Goal: Find specific page/section: Find specific page/section

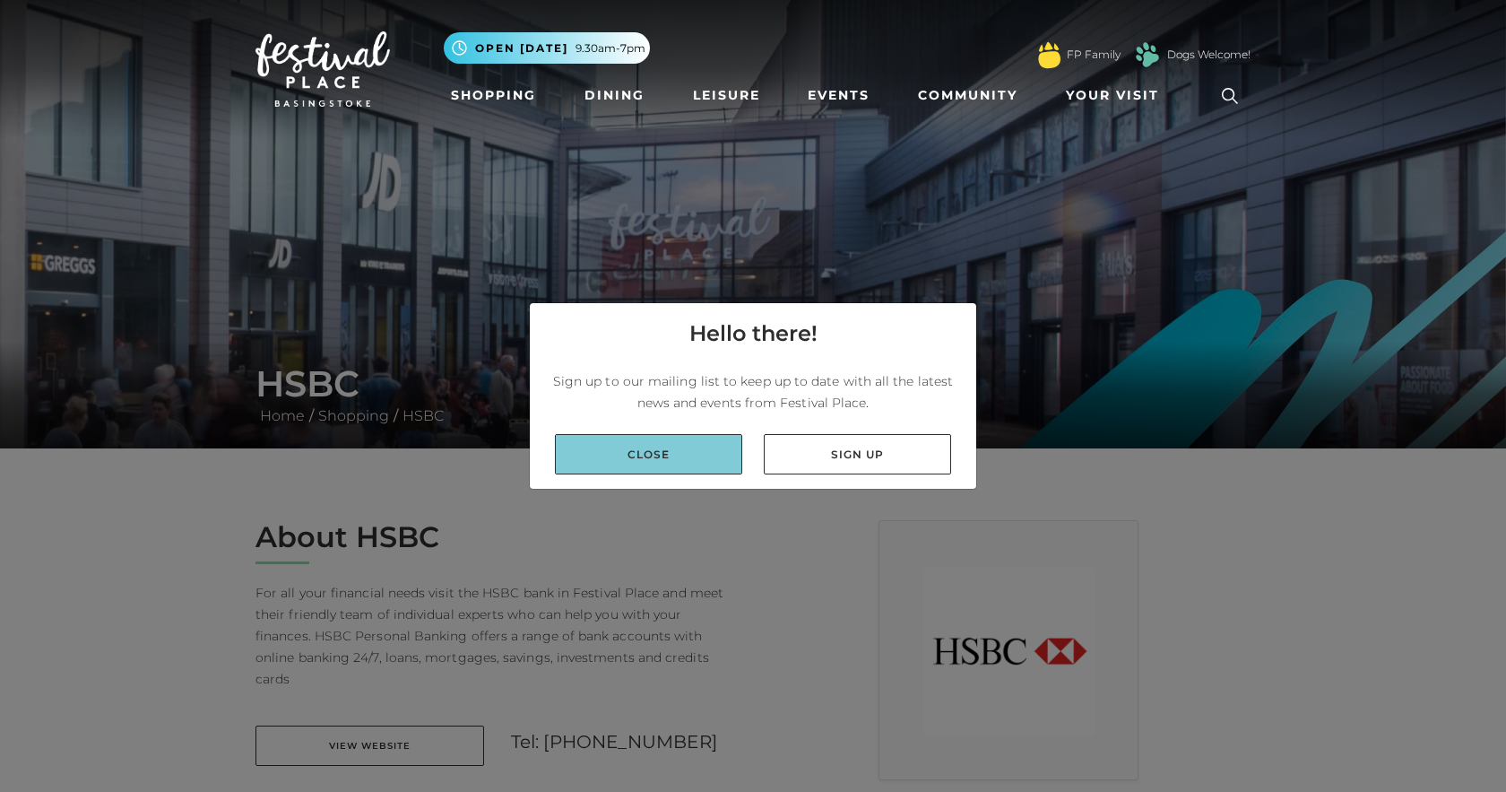
click at [675, 453] on link "Close" at bounding box center [648, 454] width 187 height 40
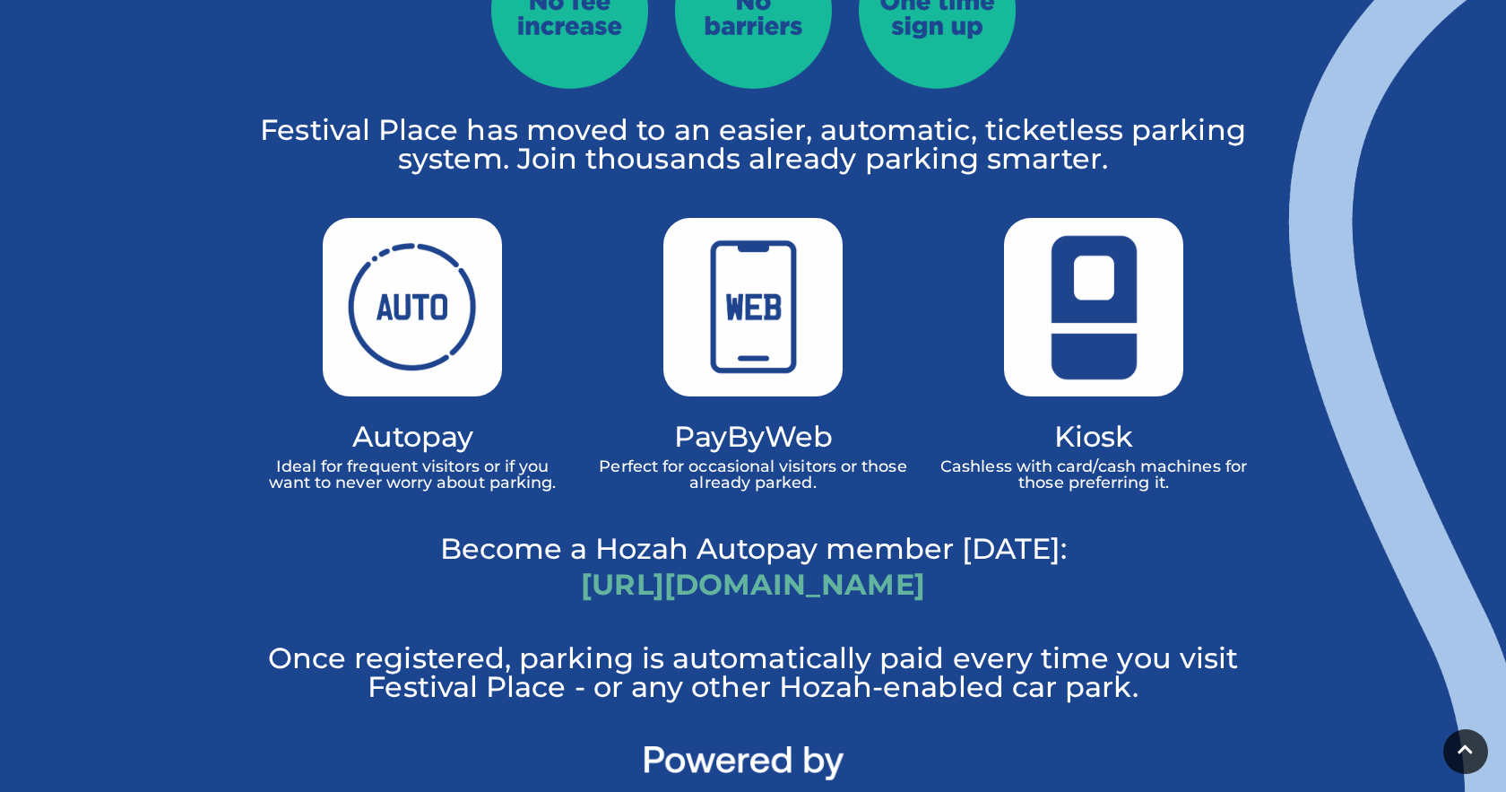
scroll to position [1118, 0]
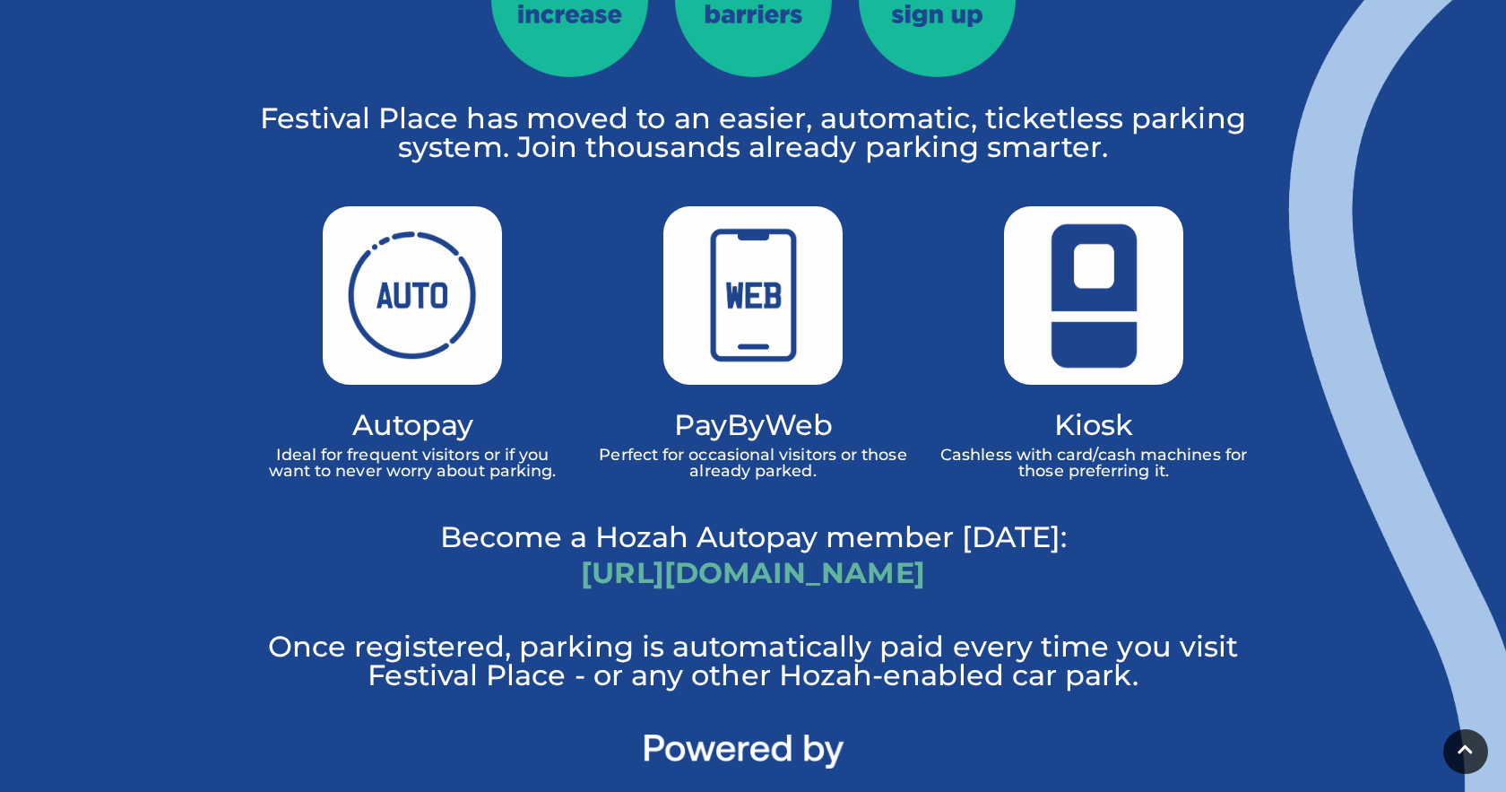
click at [392, 264] on img at bounding box center [412, 295] width 179 height 178
click at [390, 412] on h4 "Autopay" at bounding box center [413, 425] width 314 height 26
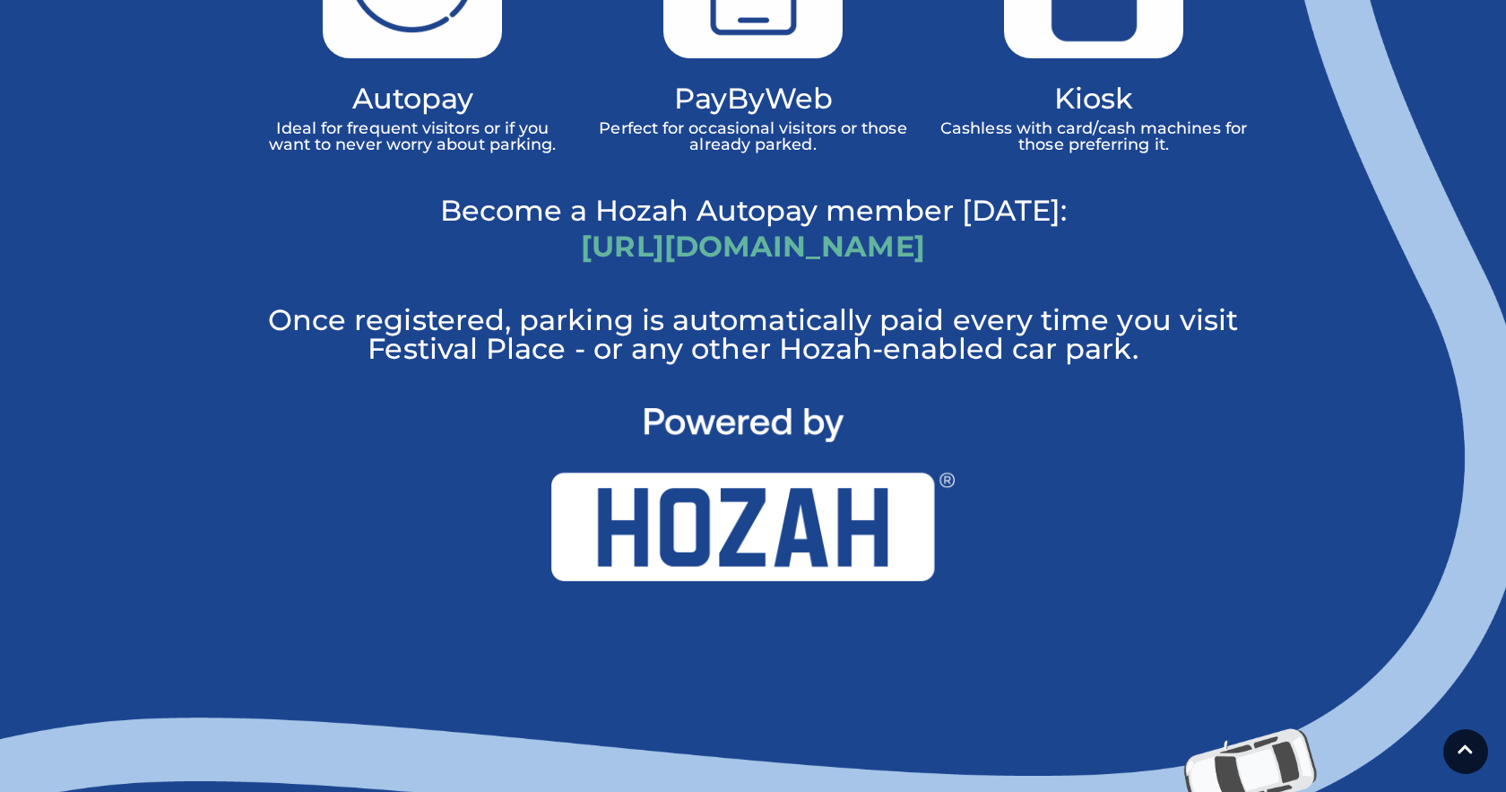
scroll to position [1450, 0]
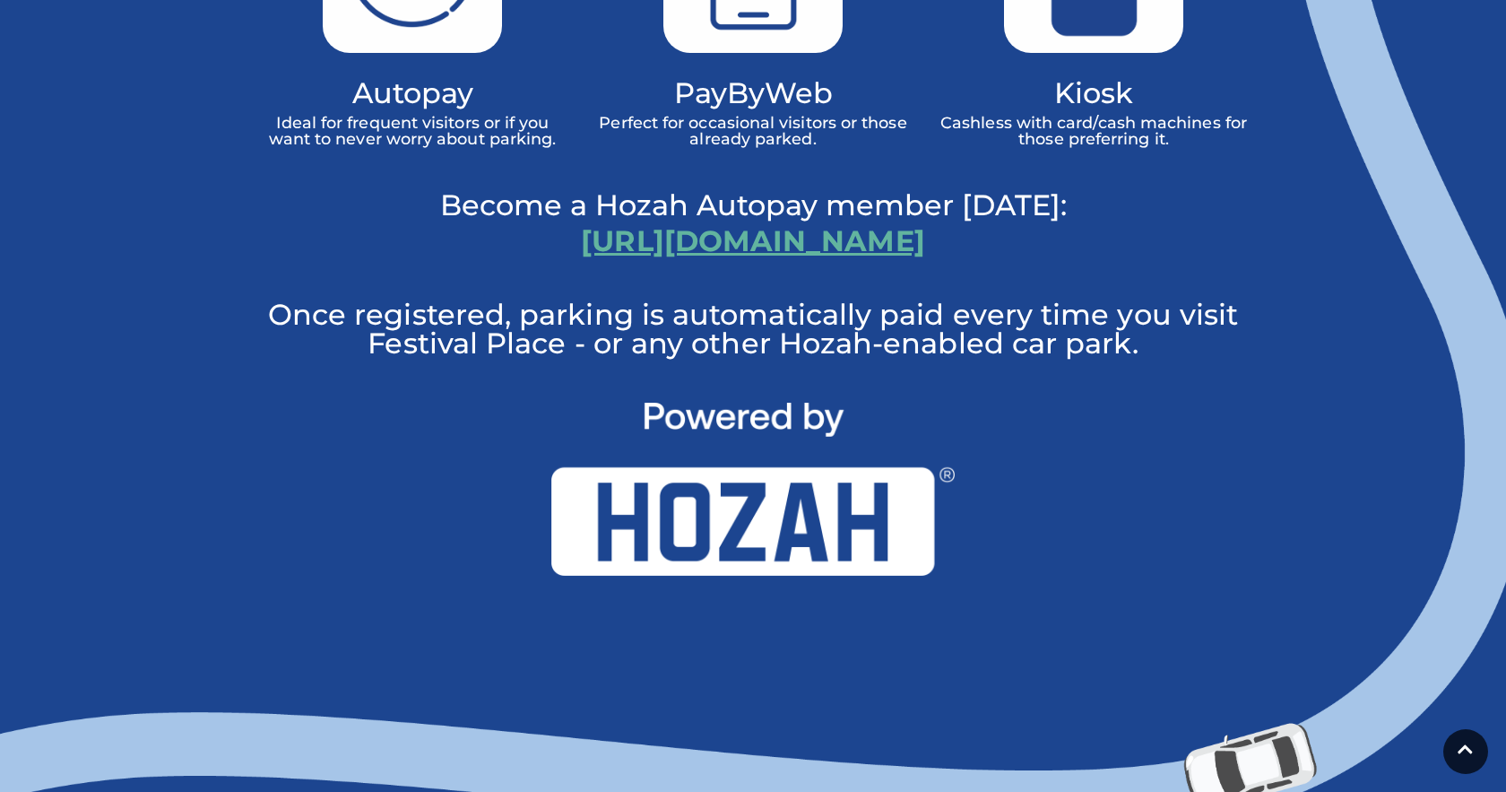
click at [587, 223] on link "[URL][DOMAIN_NAME]" at bounding box center [752, 240] width 343 height 35
